Goal: Use online tool/utility: Utilize a website feature to perform a specific function

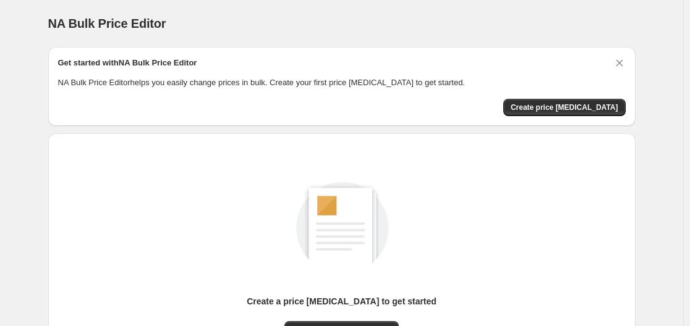
scroll to position [137, 0]
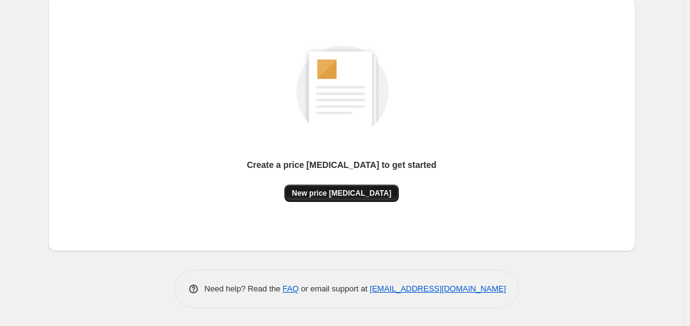
click at [339, 195] on span "New price [MEDICAL_DATA]" at bounding box center [342, 194] width 100 height 10
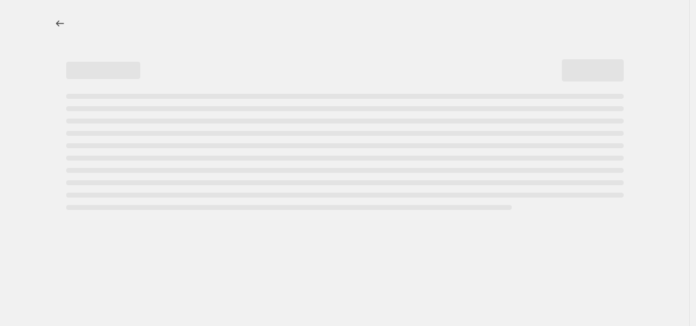
select select "percentage"
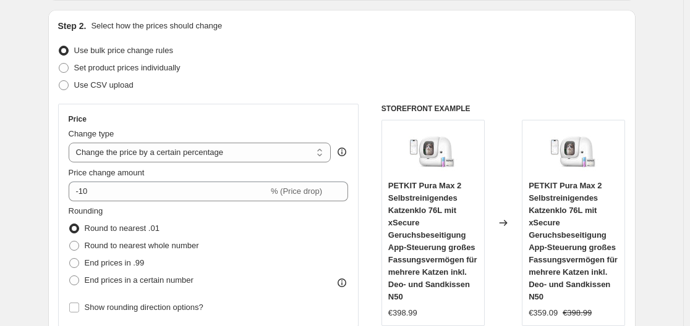
scroll to position [185, 0]
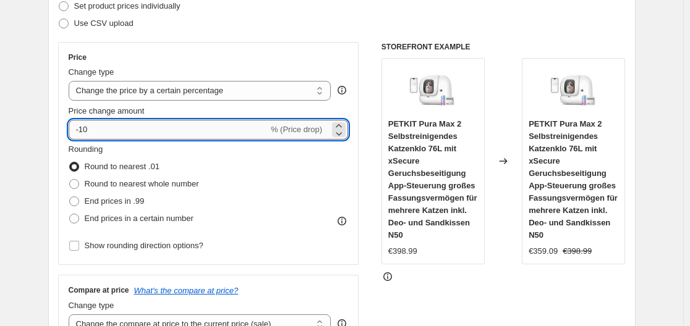
click at [97, 129] on input "-10" at bounding box center [169, 130] width 200 height 20
drag, startPoint x: 90, startPoint y: 128, endPoint x: 82, endPoint y: 131, distance: 8.6
click at [82, 131] on input "-10" at bounding box center [169, 130] width 200 height 20
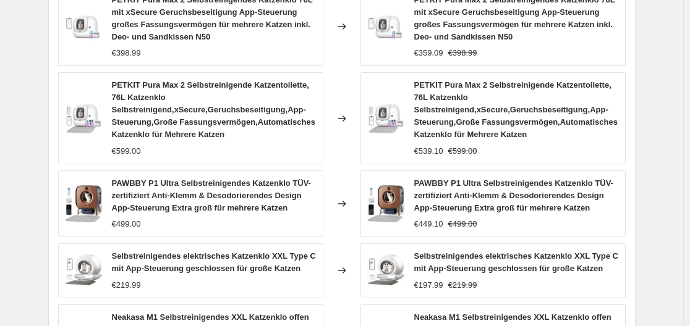
scroll to position [1029, 0]
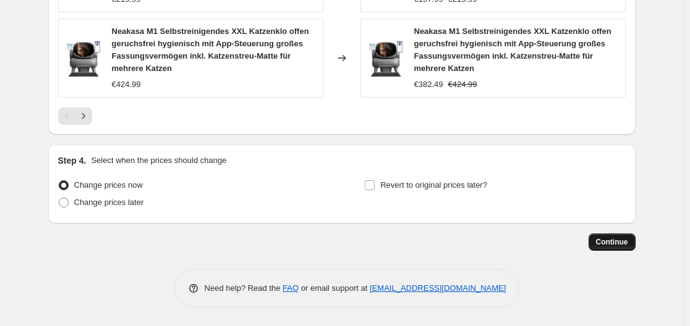
type input "-35"
click at [616, 239] on span "Continue" at bounding box center [612, 242] width 32 height 10
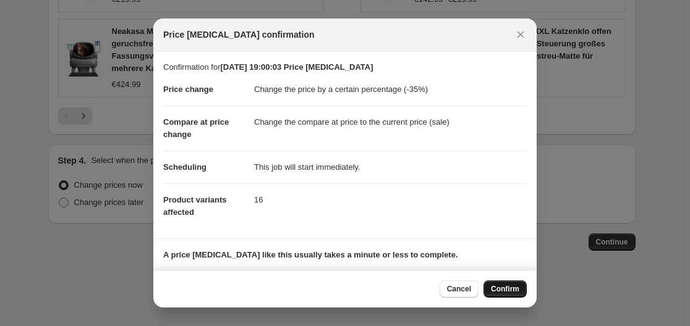
click at [509, 287] on span "Confirm" at bounding box center [505, 289] width 28 height 10
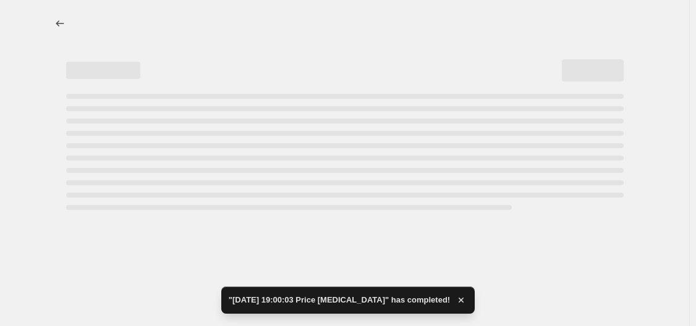
select select "percentage"
